Goal: Information Seeking & Learning: Learn about a topic

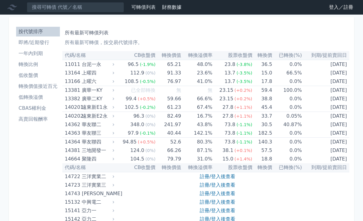
click at [46, 44] on li "即將/近期發行" at bounding box center [38, 42] width 44 height 7
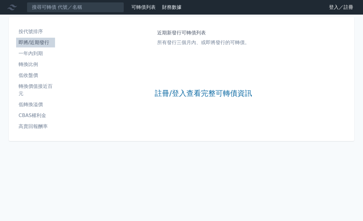
click at [341, 11] on link "登入／註冊" at bounding box center [341, 7] width 34 height 10
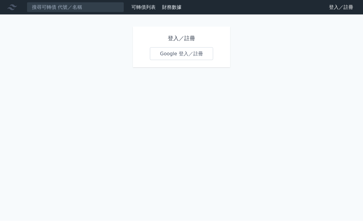
scroll to position [0, 0]
click at [178, 56] on link "Google 登入／註冊" at bounding box center [181, 53] width 63 height 13
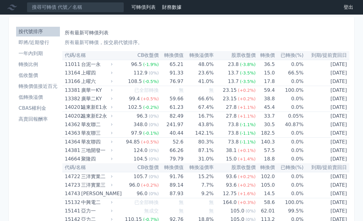
click at [45, 43] on li "即將/近期發行" at bounding box center [38, 42] width 44 height 7
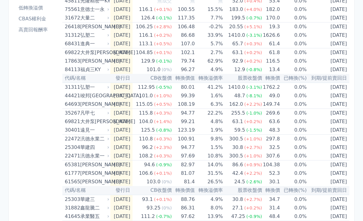
scroll to position [88, 0]
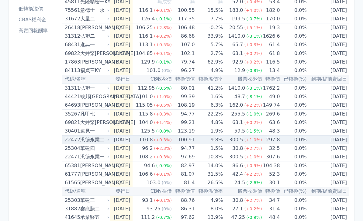
click at [96, 141] on div "汎德永業二" at bounding box center [94, 140] width 28 height 9
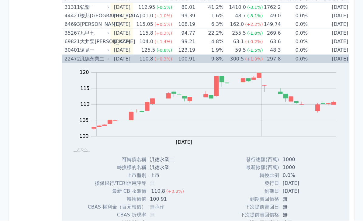
click at [106, 53] on div "30401 遠見一" at bounding box center [87, 50] width 46 height 9
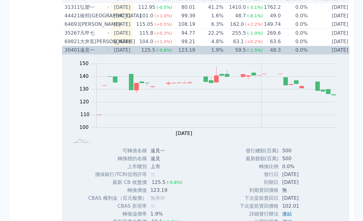
click at [108, 51] on icon at bounding box center [108, 50] width 1 height 2
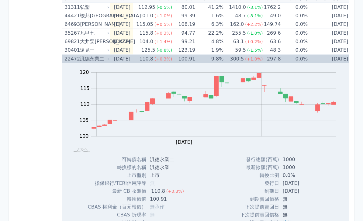
click at [100, 62] on div "汎德永業二" at bounding box center [94, 59] width 28 height 9
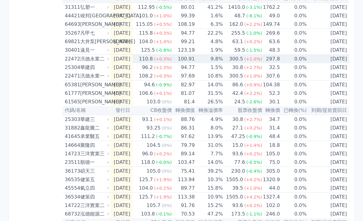
click at [102, 61] on div "汎德永業二" at bounding box center [94, 59] width 28 height 9
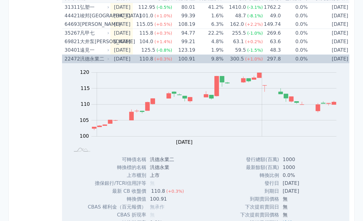
click at [101, 59] on div "汎德永業二" at bounding box center [94, 59] width 28 height 9
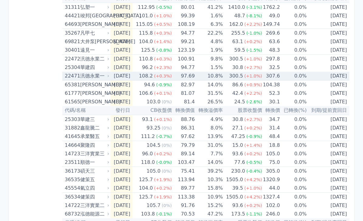
click at [95, 77] on div "汎德永業一" at bounding box center [94, 76] width 28 height 9
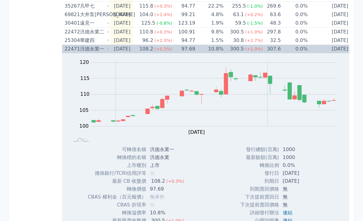
scroll to position [176, 0]
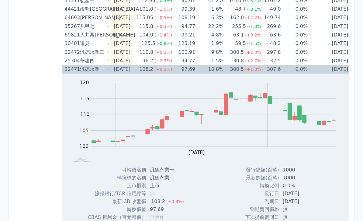
click at [92, 67] on div "汎德永業一" at bounding box center [94, 69] width 28 height 9
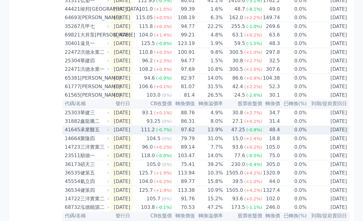
click at [95, 128] on div "承業醫五" at bounding box center [94, 129] width 28 height 9
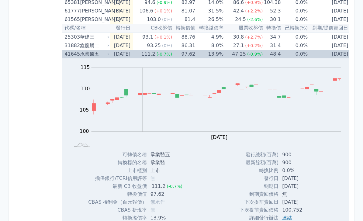
scroll to position [251, 0]
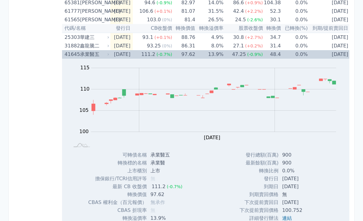
click at [97, 58] on div "承業醫五" at bounding box center [94, 54] width 28 height 9
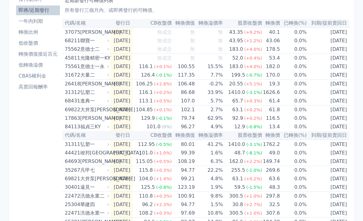
scroll to position [0, 0]
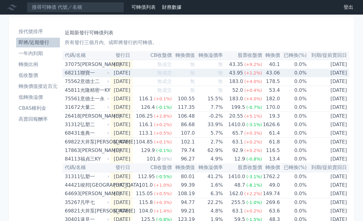
click at [93, 74] on div "聯寶一" at bounding box center [94, 73] width 28 height 9
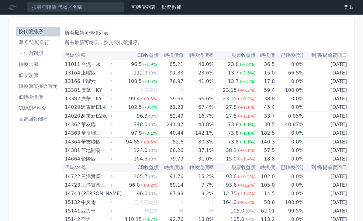
click at [27, 41] on li "即將/近期發行" at bounding box center [38, 42] width 44 height 7
